Goal: Task Accomplishment & Management: Manage account settings

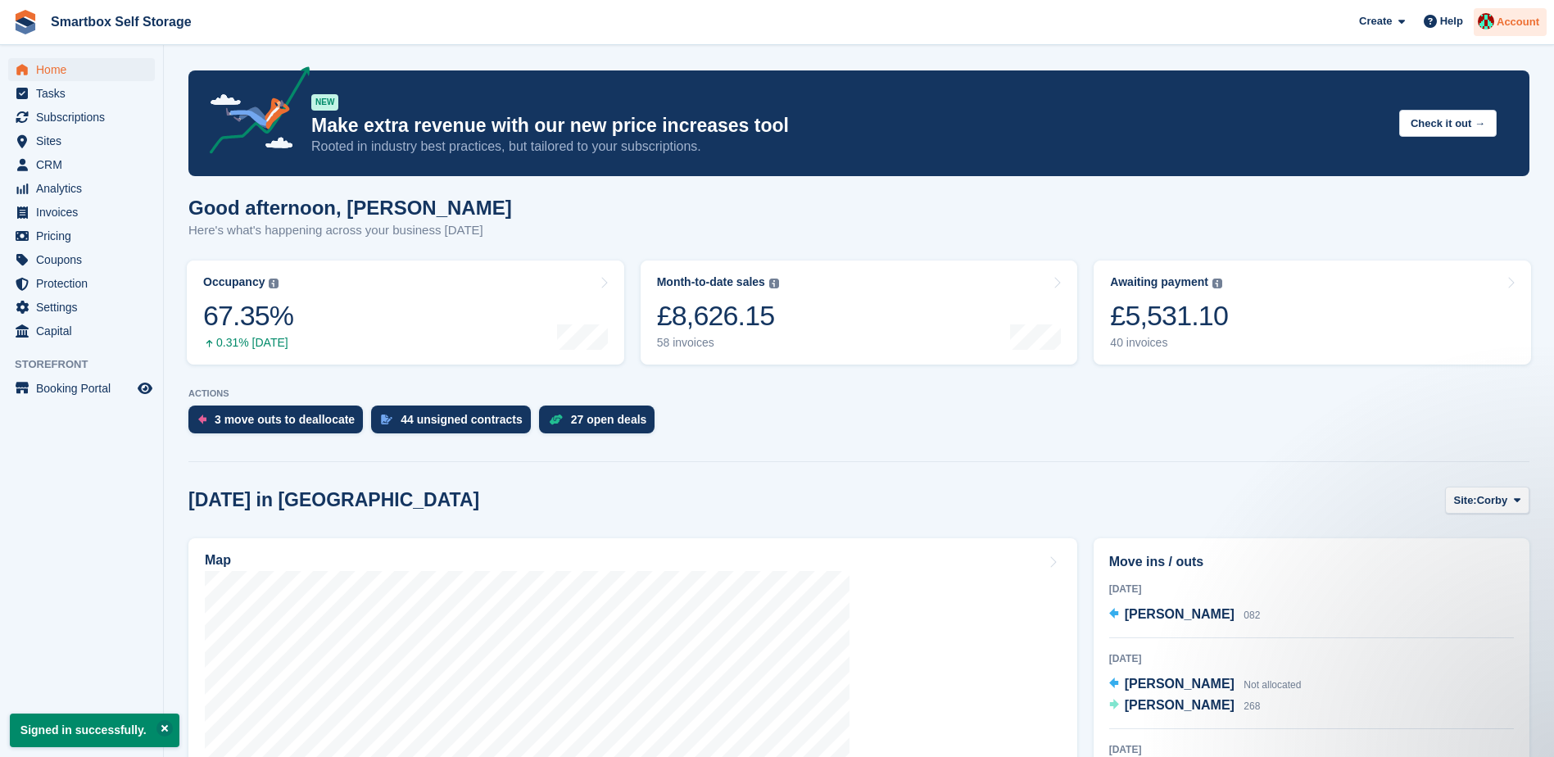
click at [1237, 26] on div at bounding box center [1486, 24] width 16 height 22
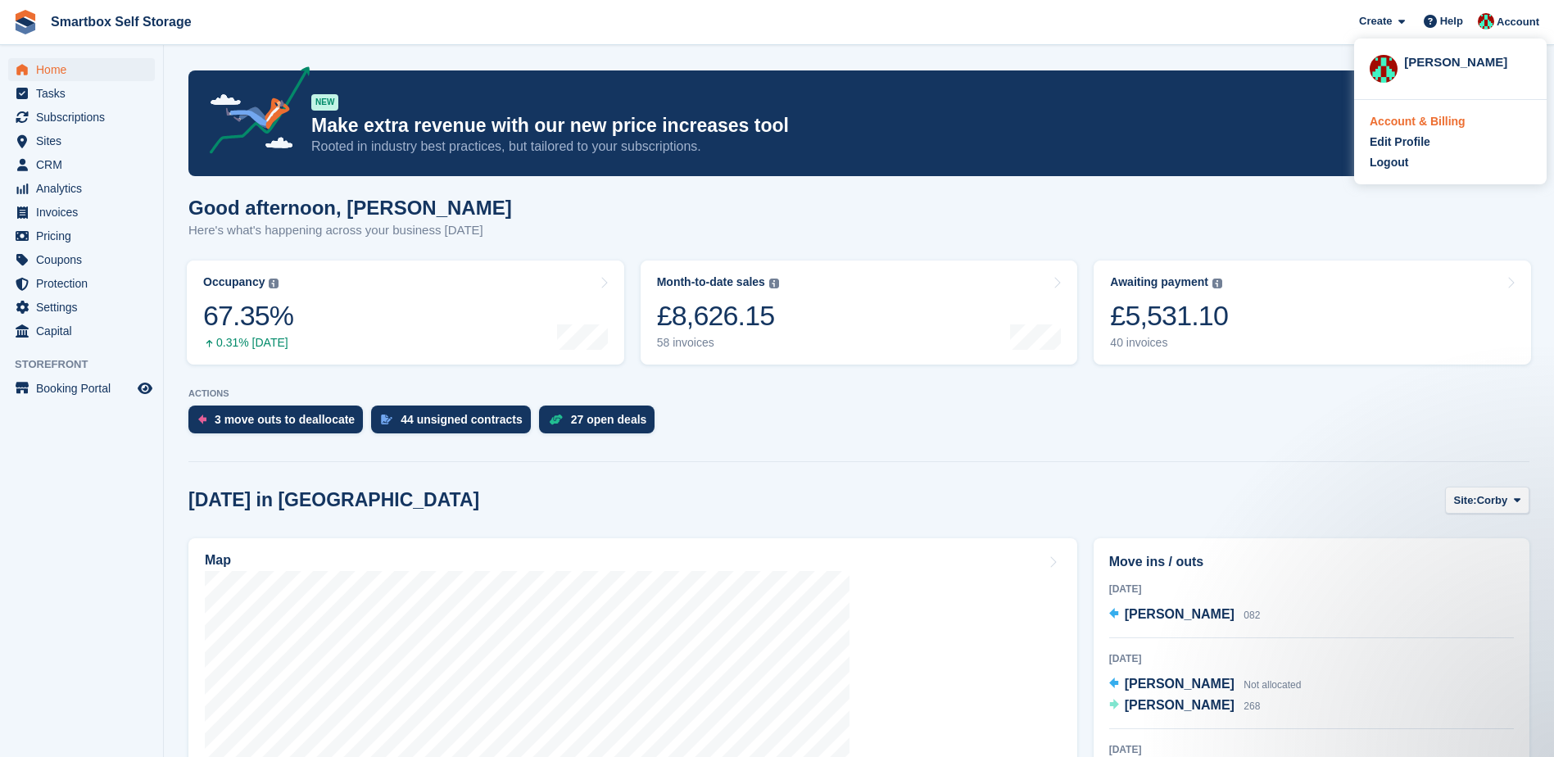
click at [1237, 122] on div "Account & Billing" at bounding box center [1418, 121] width 96 height 17
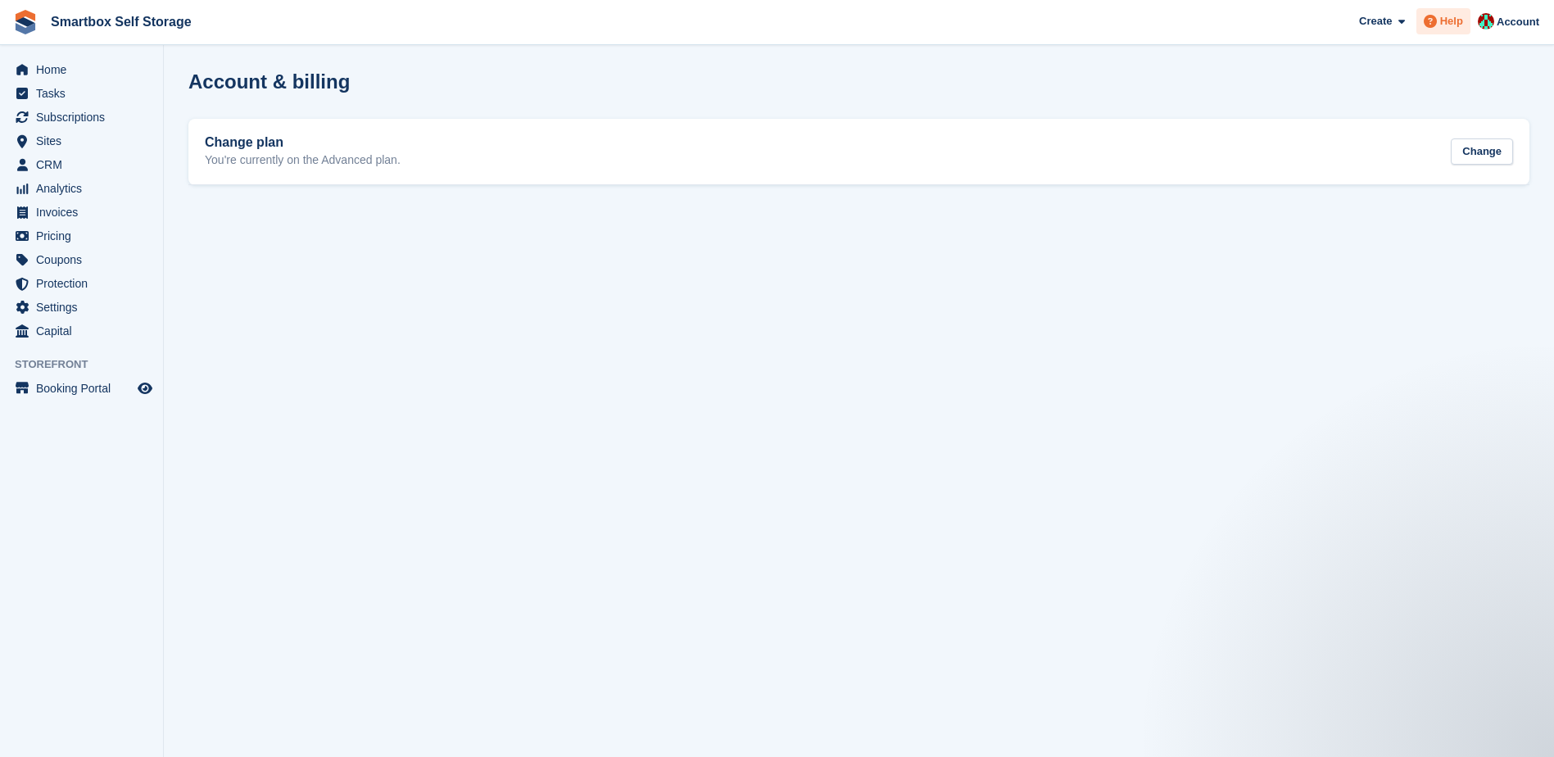
click at [1437, 23] on icon at bounding box center [1430, 21] width 13 height 13
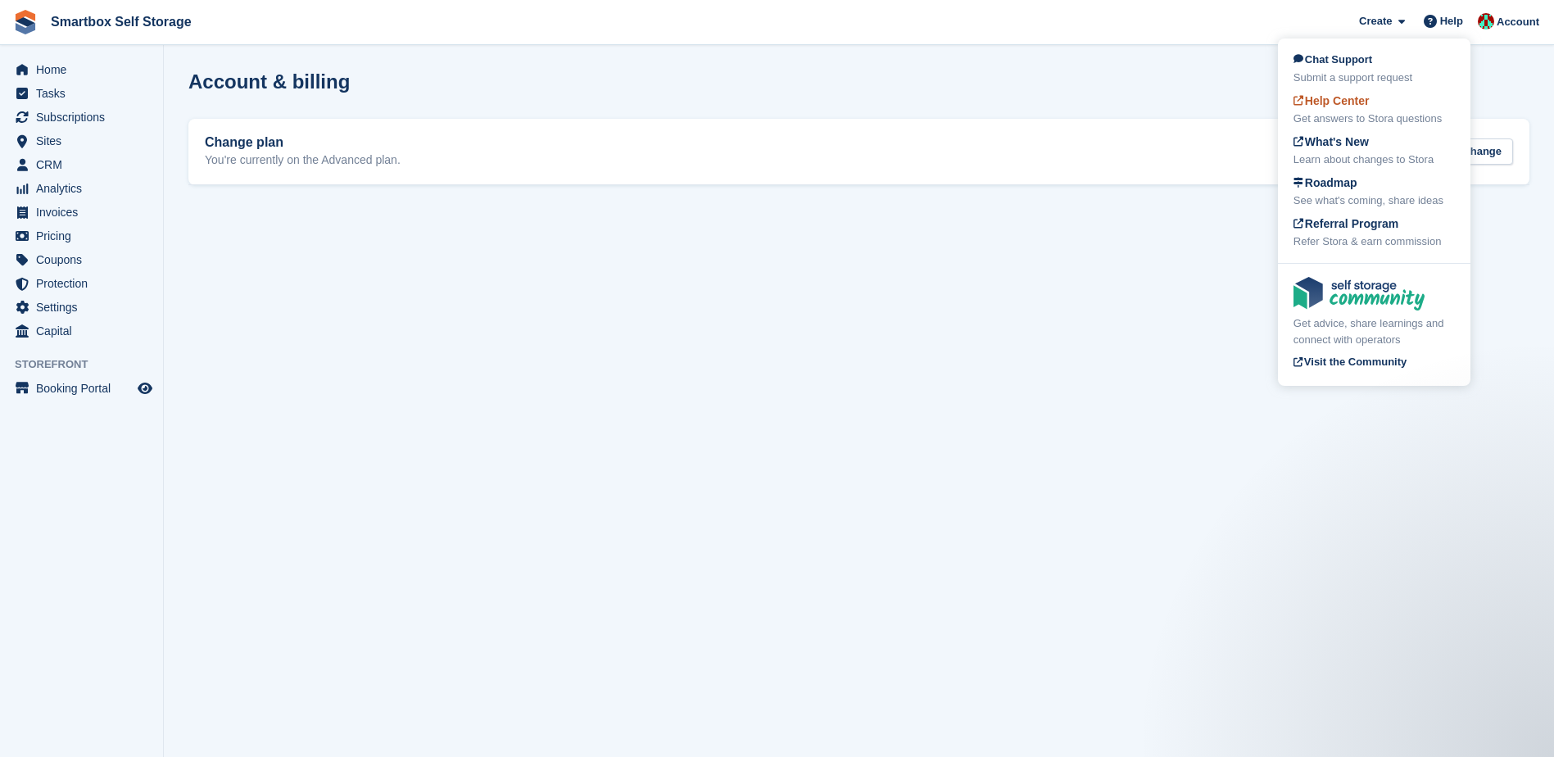
click at [1382, 118] on div "Get answers to Stora questions" at bounding box center [1374, 119] width 161 height 16
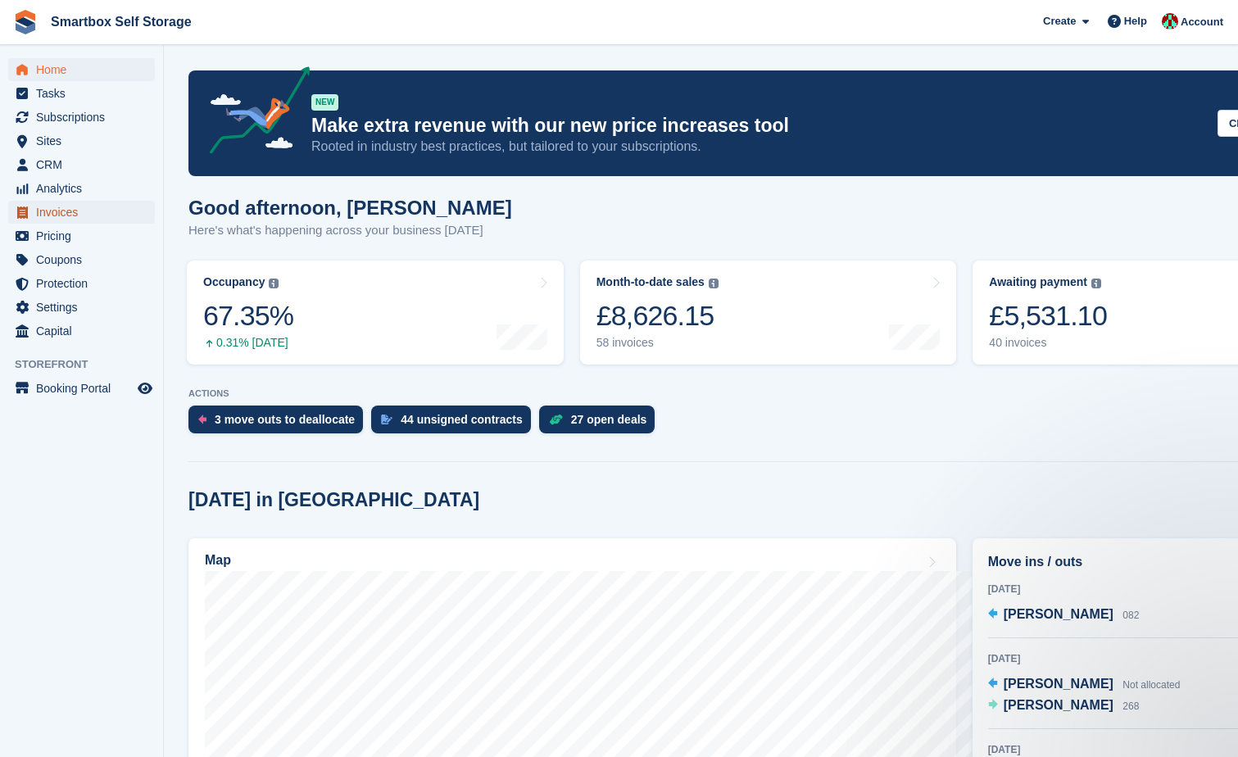
click at [96, 217] on span "Invoices" at bounding box center [85, 212] width 98 height 23
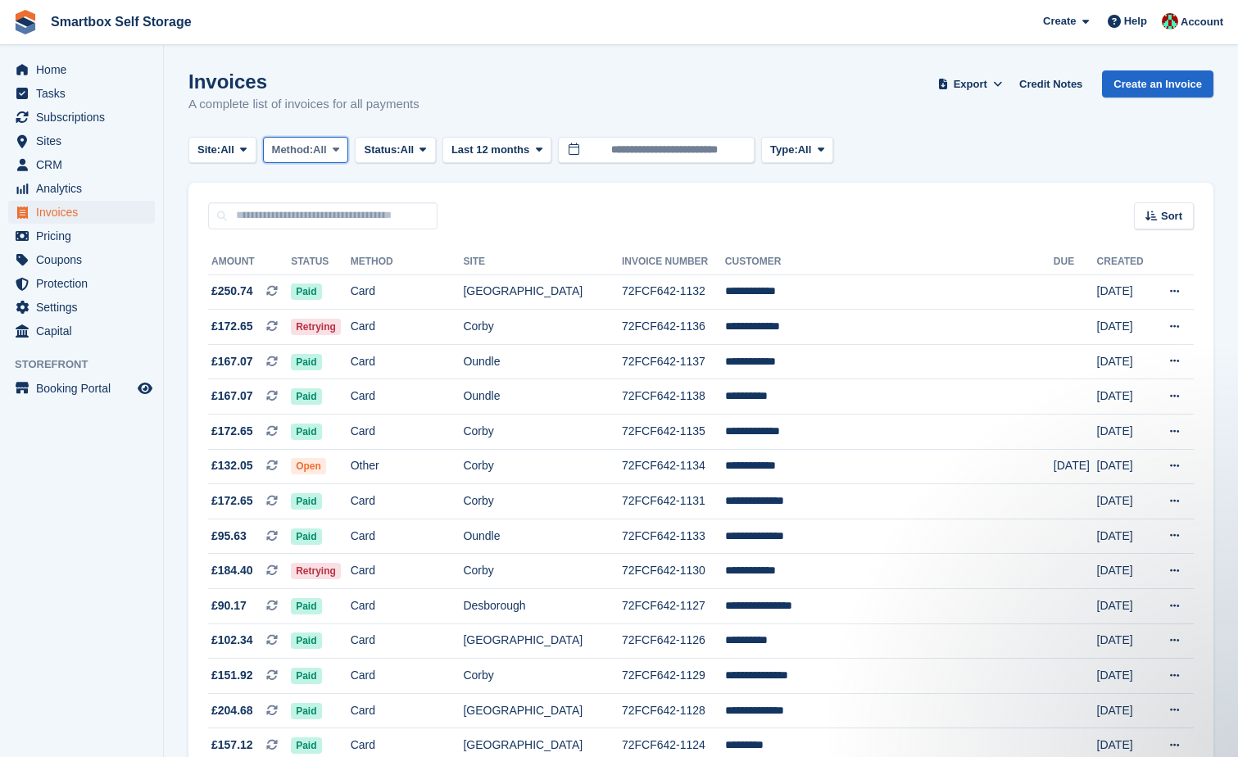
click at [327, 157] on span "All" at bounding box center [320, 150] width 14 height 16
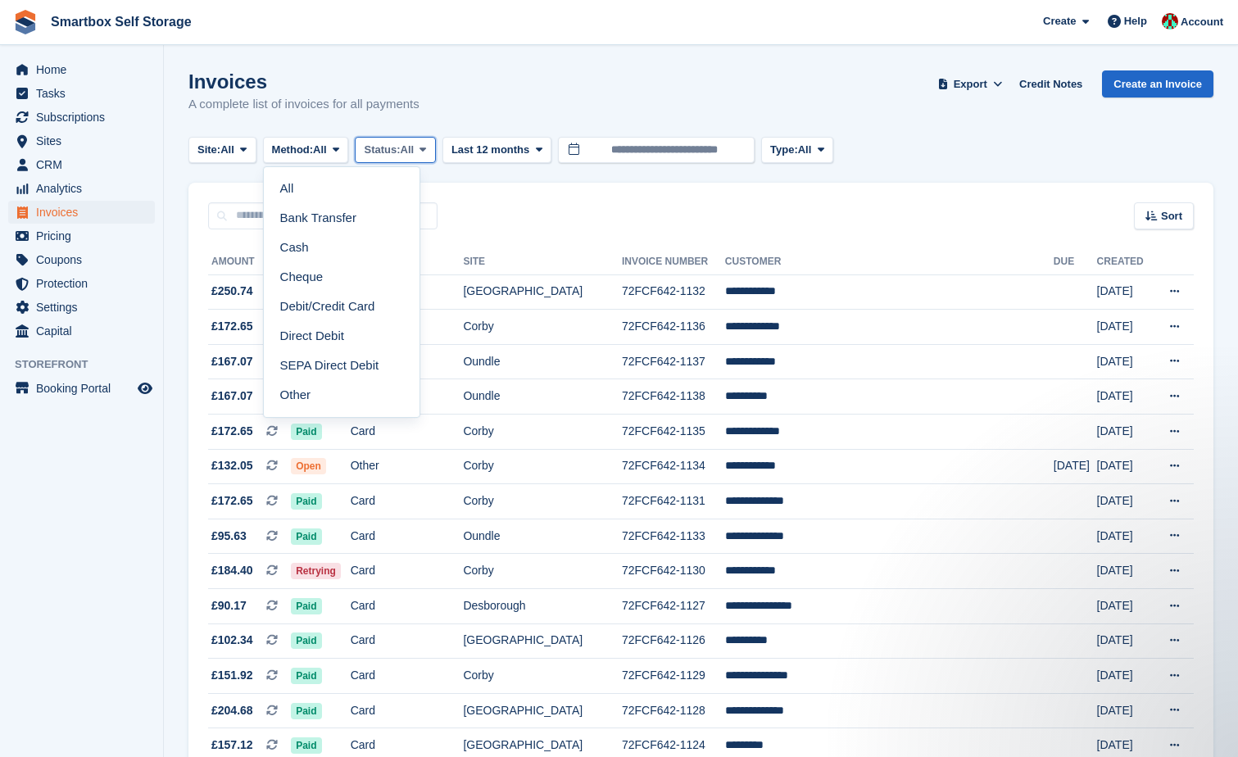
click at [389, 155] on span "Status:" at bounding box center [382, 150] width 36 height 16
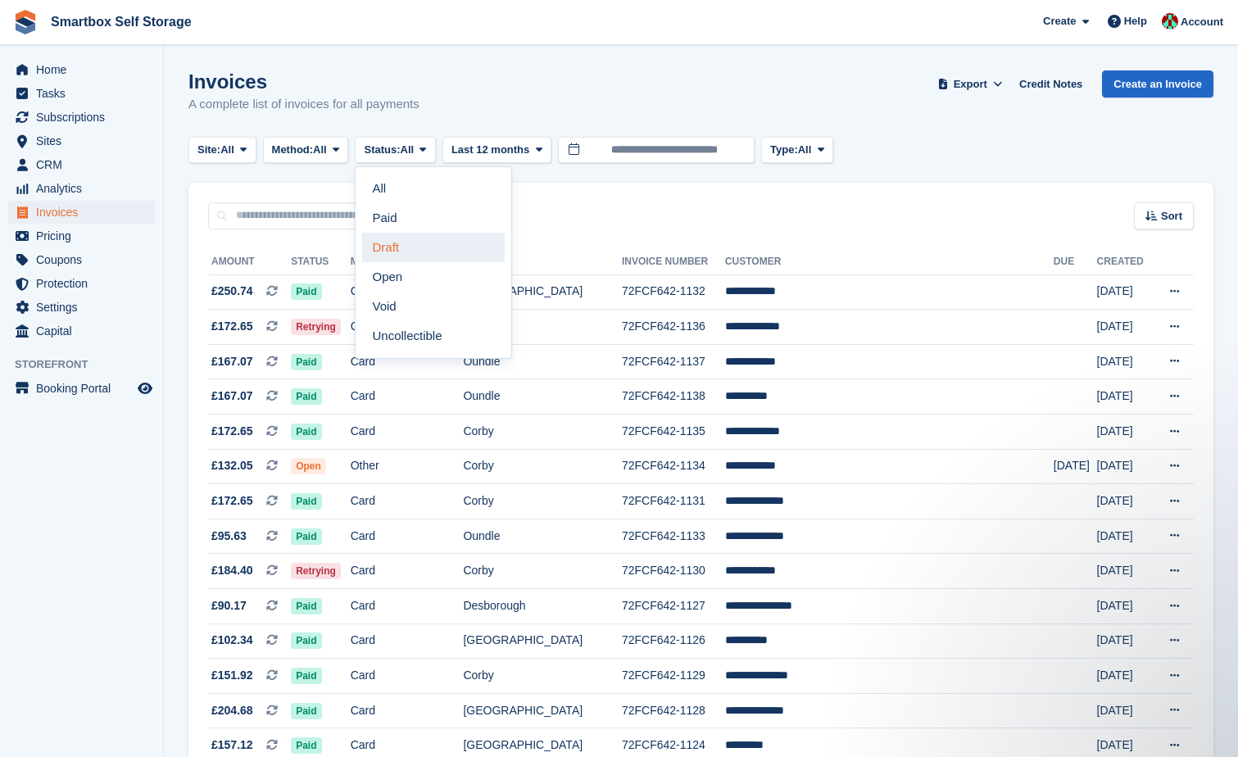
click at [458, 243] on link "Draft" at bounding box center [433, 247] width 143 height 29
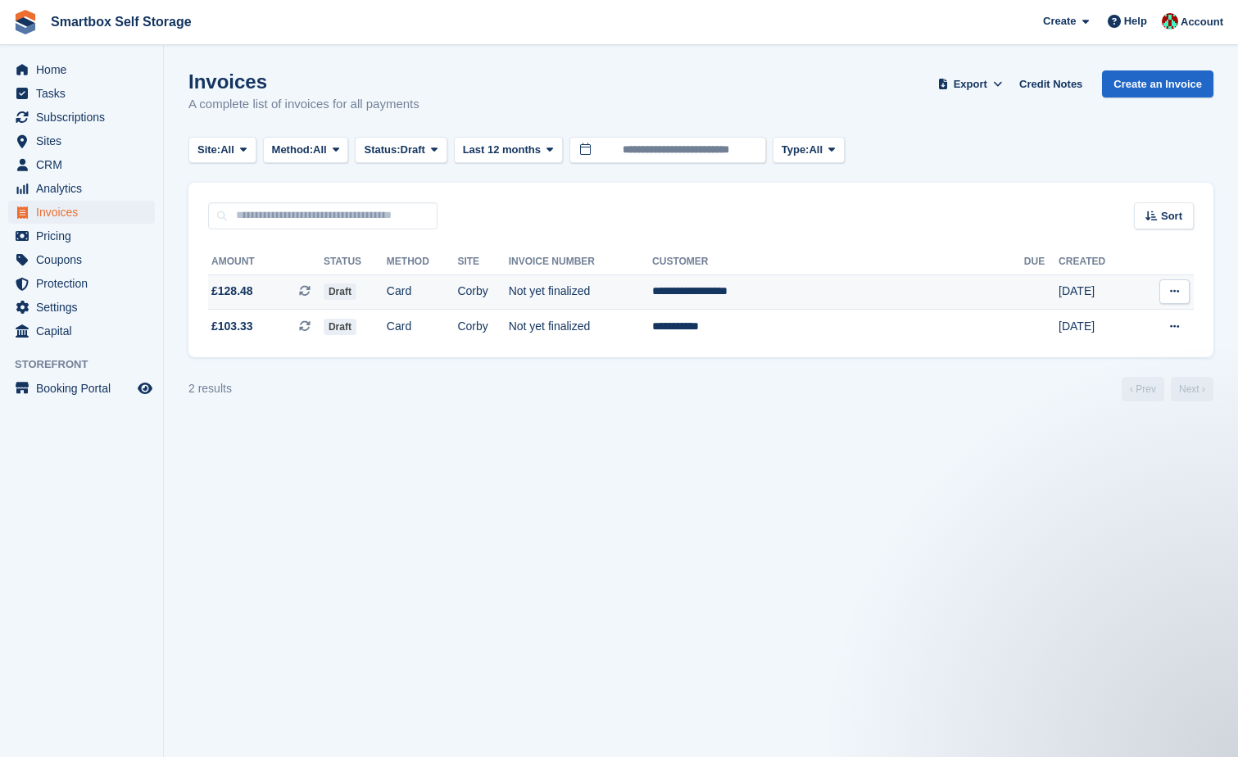
click at [508, 302] on td "Corby" at bounding box center [482, 292] width 51 height 35
